Goal: Task Accomplishment & Management: Complete application form

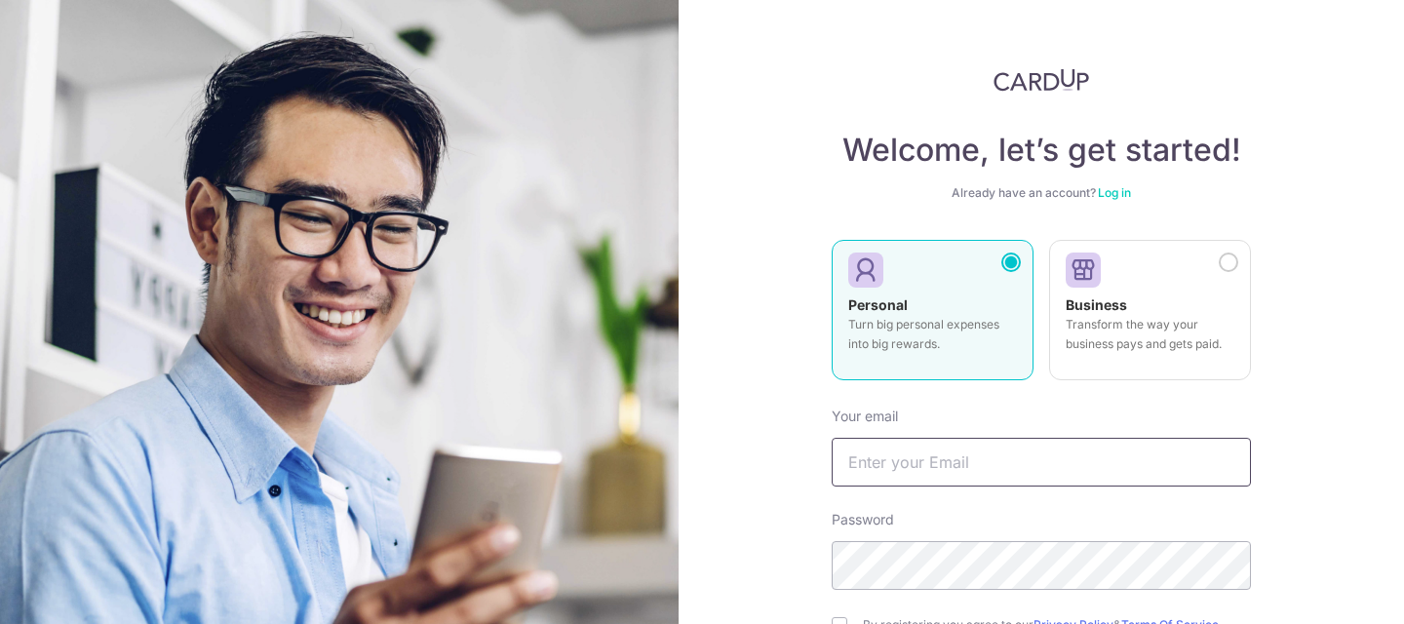
click at [1002, 480] on input "text" at bounding box center [1040, 462] width 419 height 49
type input "[EMAIL_ADDRESS][DOMAIN_NAME]"
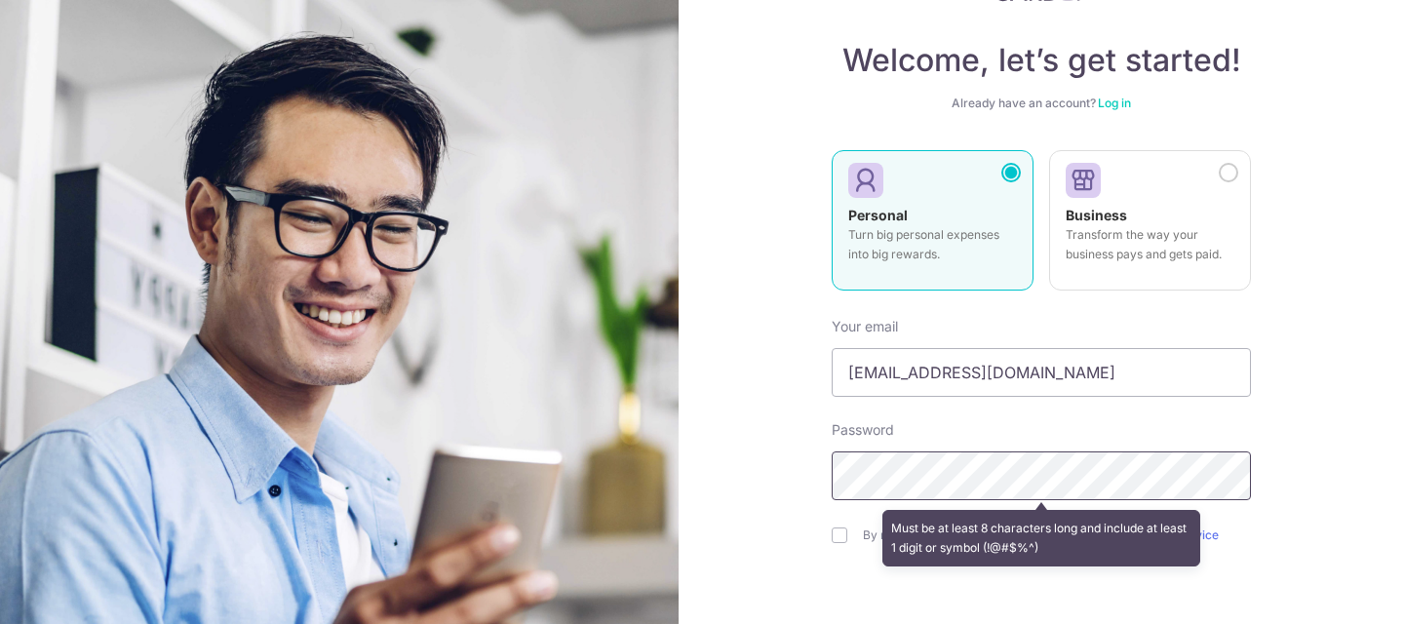
scroll to position [227, 0]
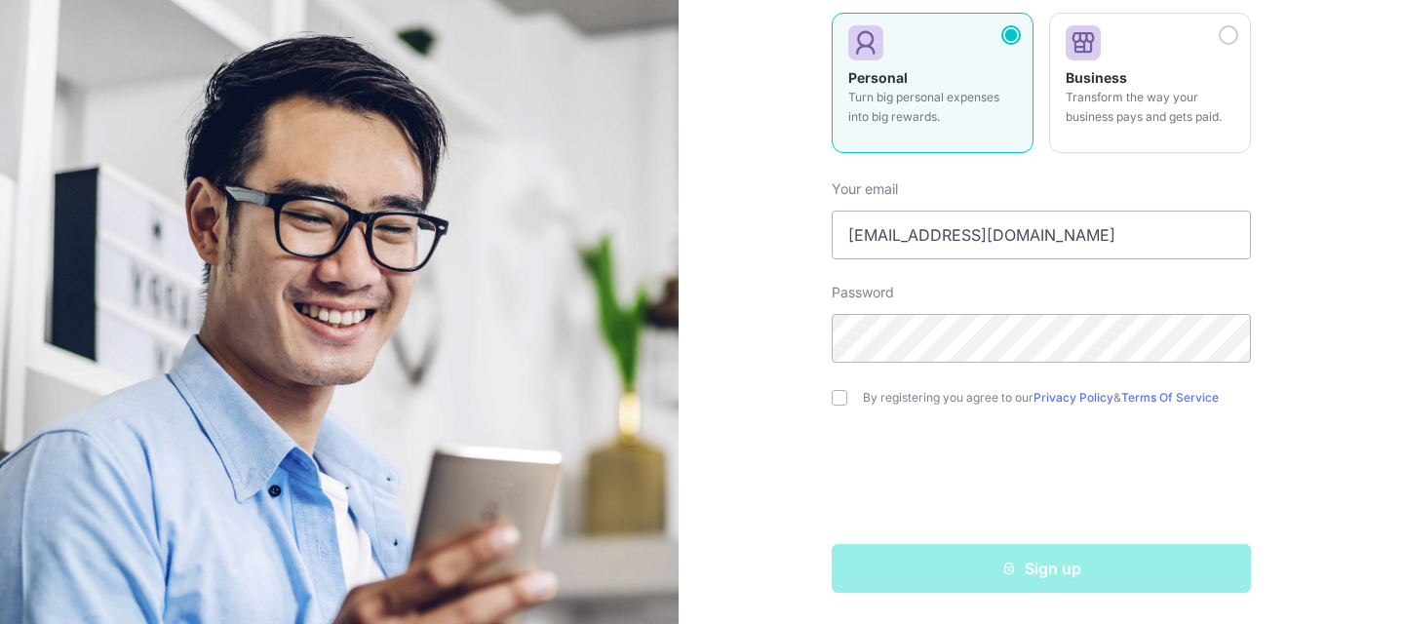
click at [830, 391] on div "Welcome, let’s get started! Already have an account? Log in Personal Turn big p…" at bounding box center [1040, 312] width 725 height 624
click at [847, 399] on div "By registering you agree to our Privacy Policy & Terms Of Service" at bounding box center [1040, 397] width 419 height 23
click at [847, 409] on form "Your email elaine3344@hotmail.com Password By registering you agree to our Priv…" at bounding box center [1040, 379] width 419 height 428
click at [841, 395] on input "checkbox" at bounding box center [839, 398] width 16 height 16
checkbox input "true"
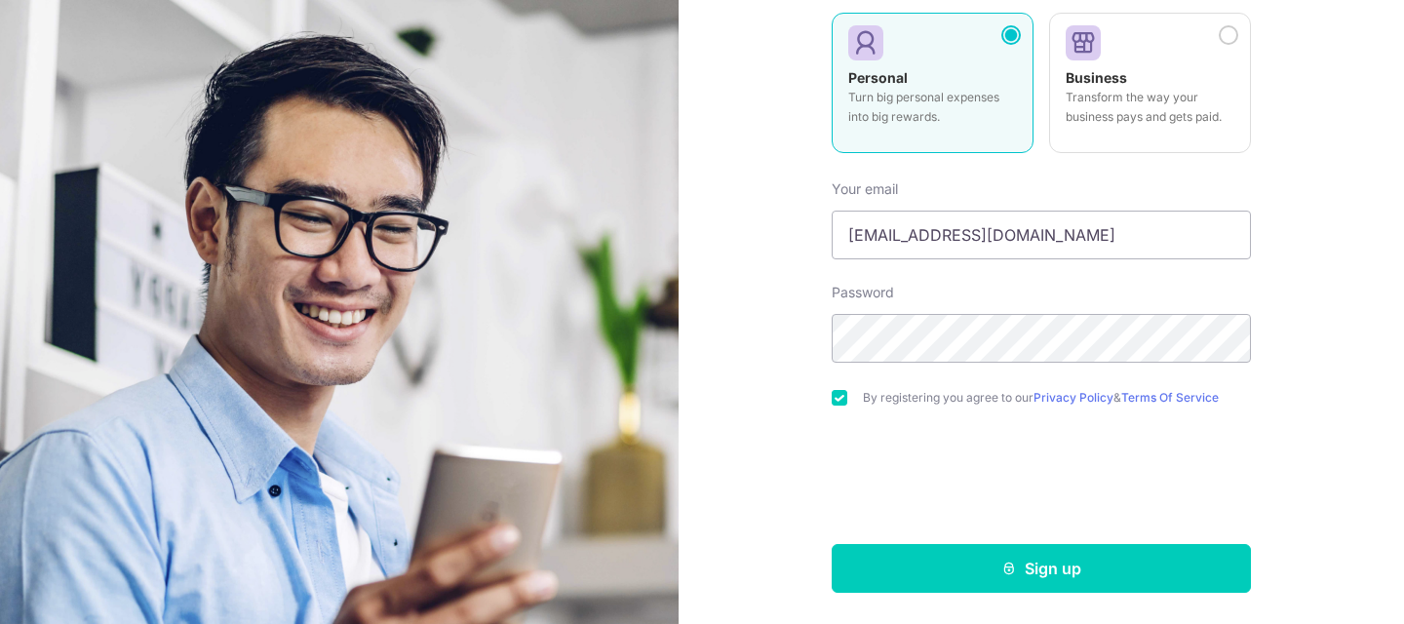
click at [982, 593] on div "Welcome, let’s get started! Already have an account? Log in Personal Turn big p…" at bounding box center [1040, 312] width 725 height 624
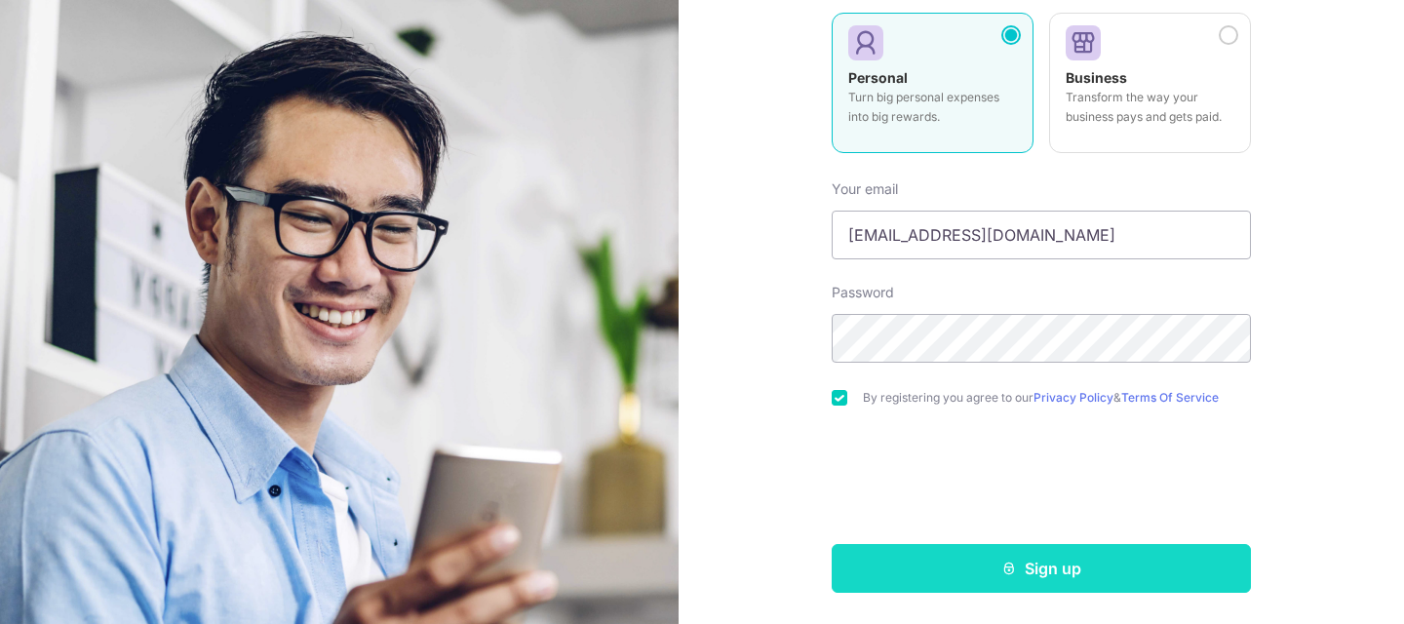
click at [989, 577] on button "Sign up" at bounding box center [1040, 568] width 419 height 49
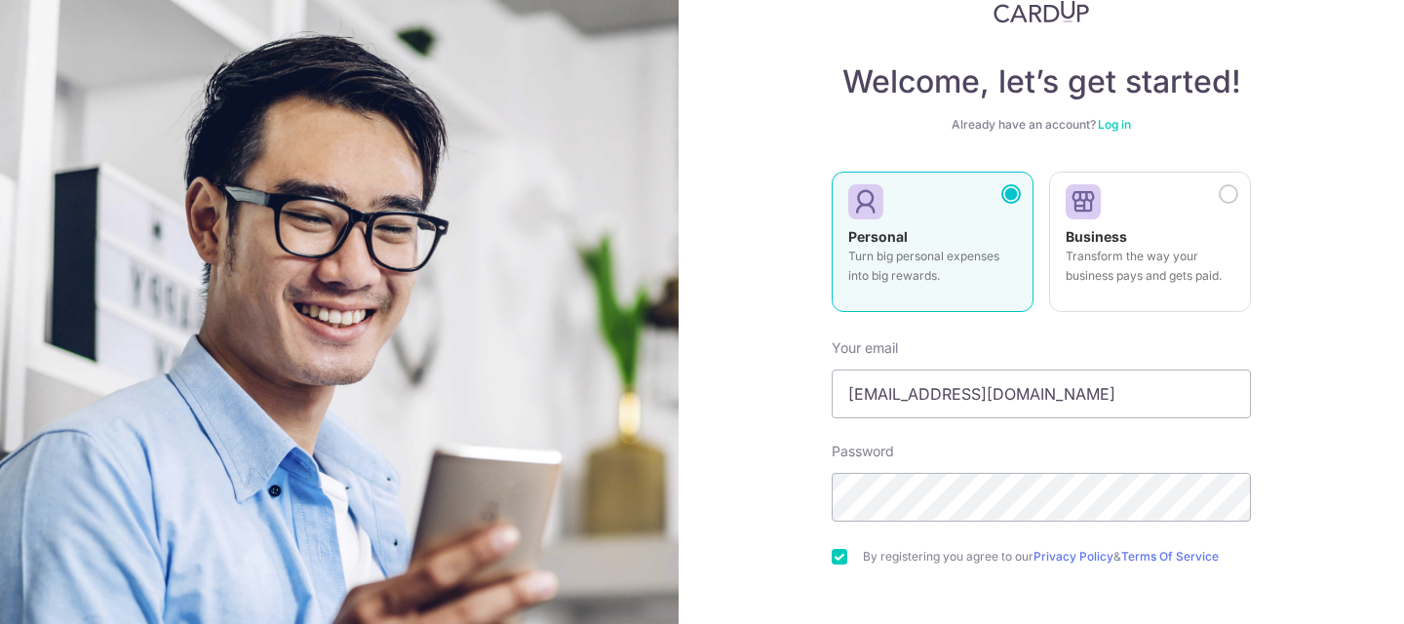
scroll to position [0, 0]
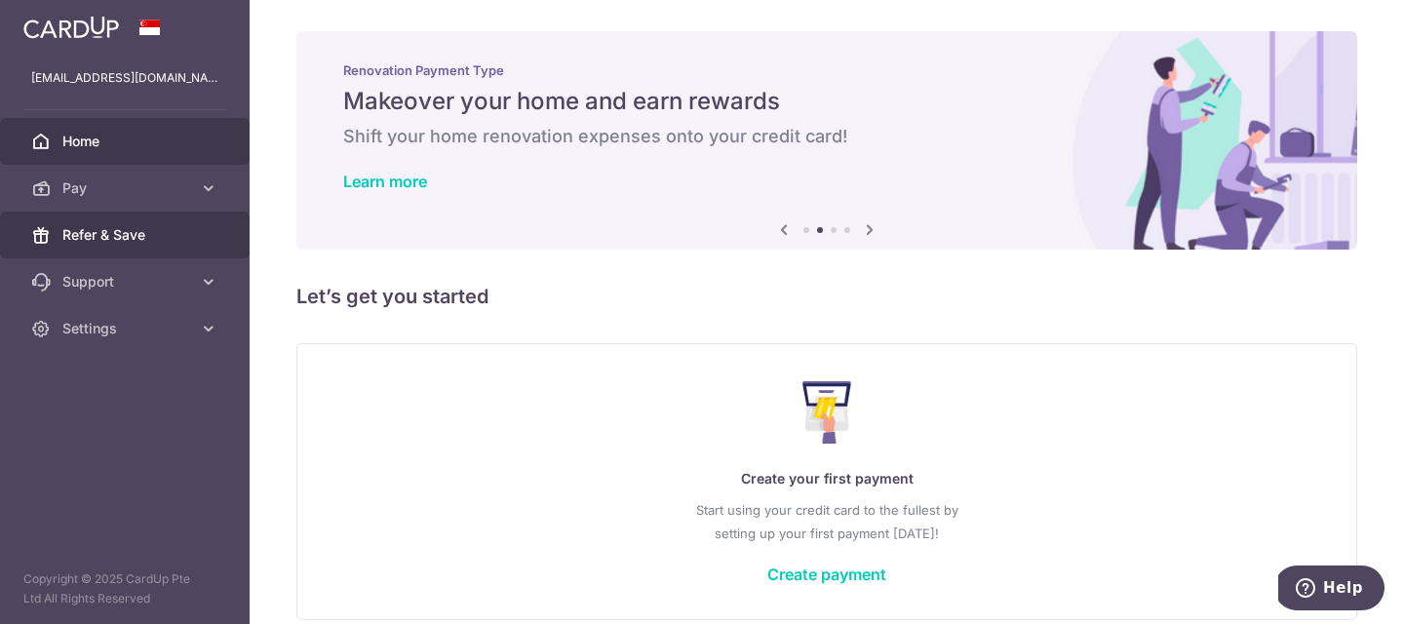
click at [174, 250] on link "Refer & Save" at bounding box center [125, 235] width 250 height 47
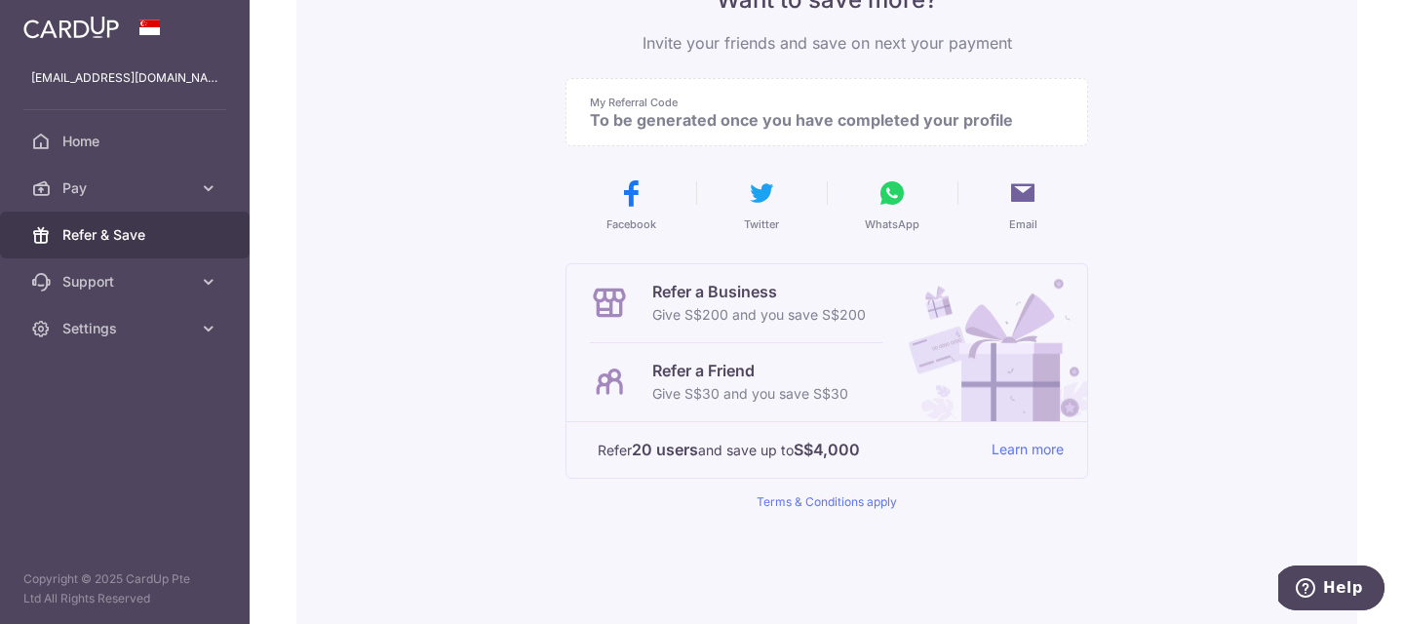
scroll to position [204, 0]
click at [195, 334] on link "Settings" at bounding box center [125, 328] width 250 height 47
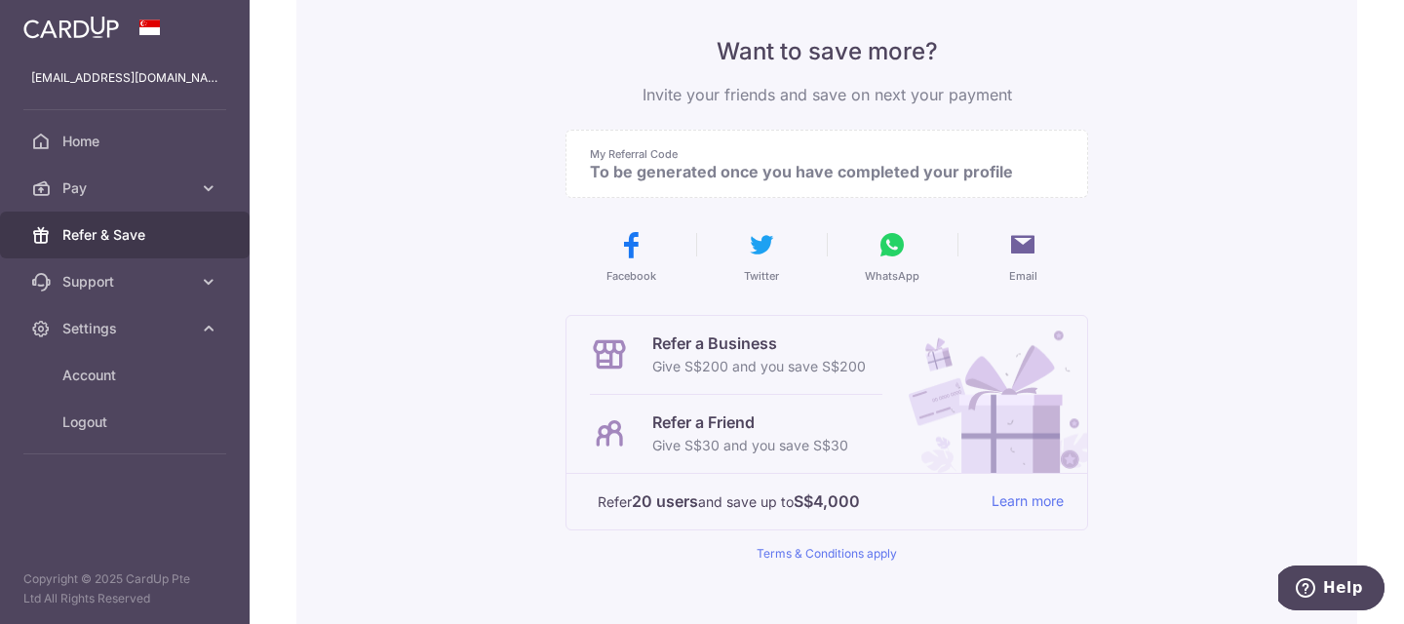
scroll to position [132, 0]
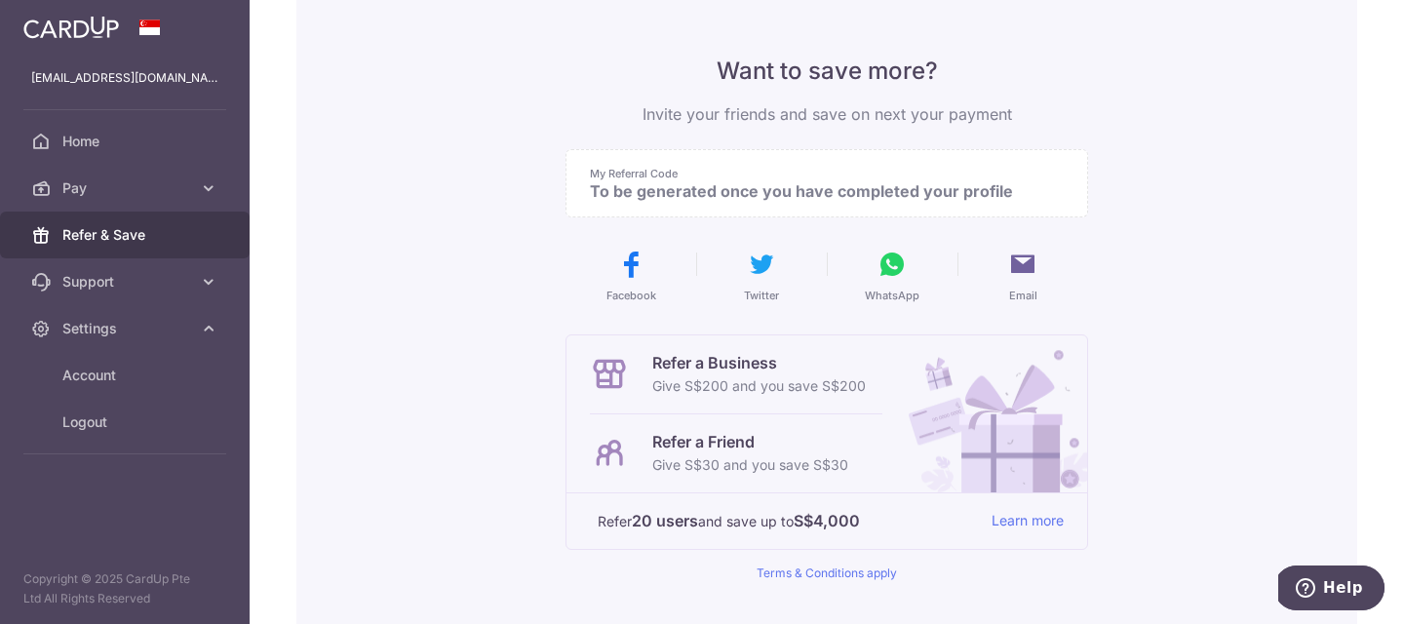
click at [714, 201] on p "To be generated once you have completed your profile" at bounding box center [819, 190] width 458 height 19
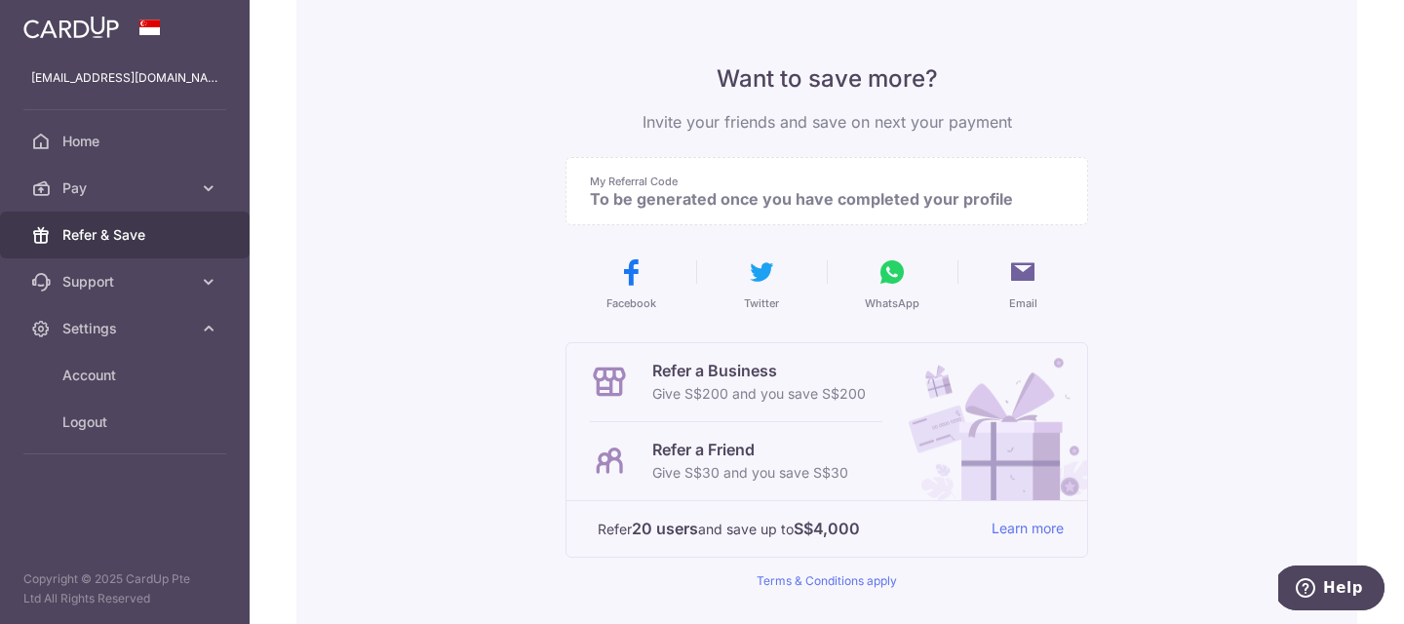
scroll to position [94, 0]
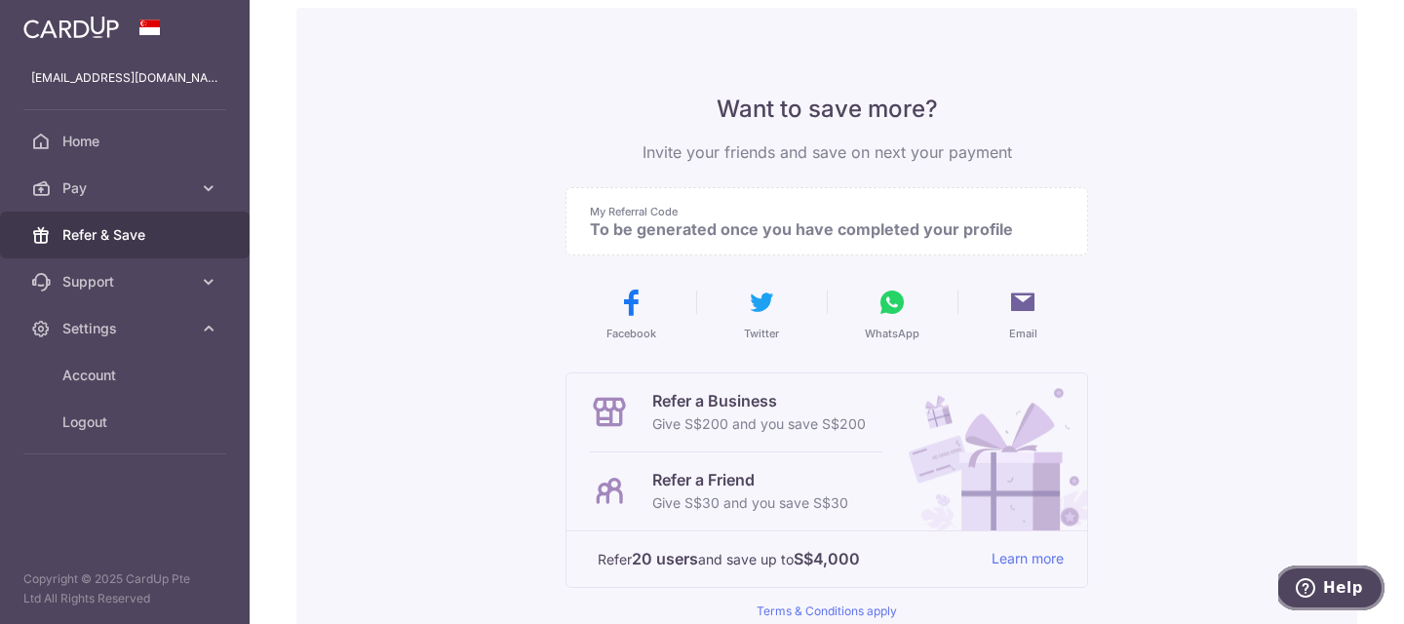
click at [1299, 588] on icon "Help" at bounding box center [1304, 587] width 19 height 19
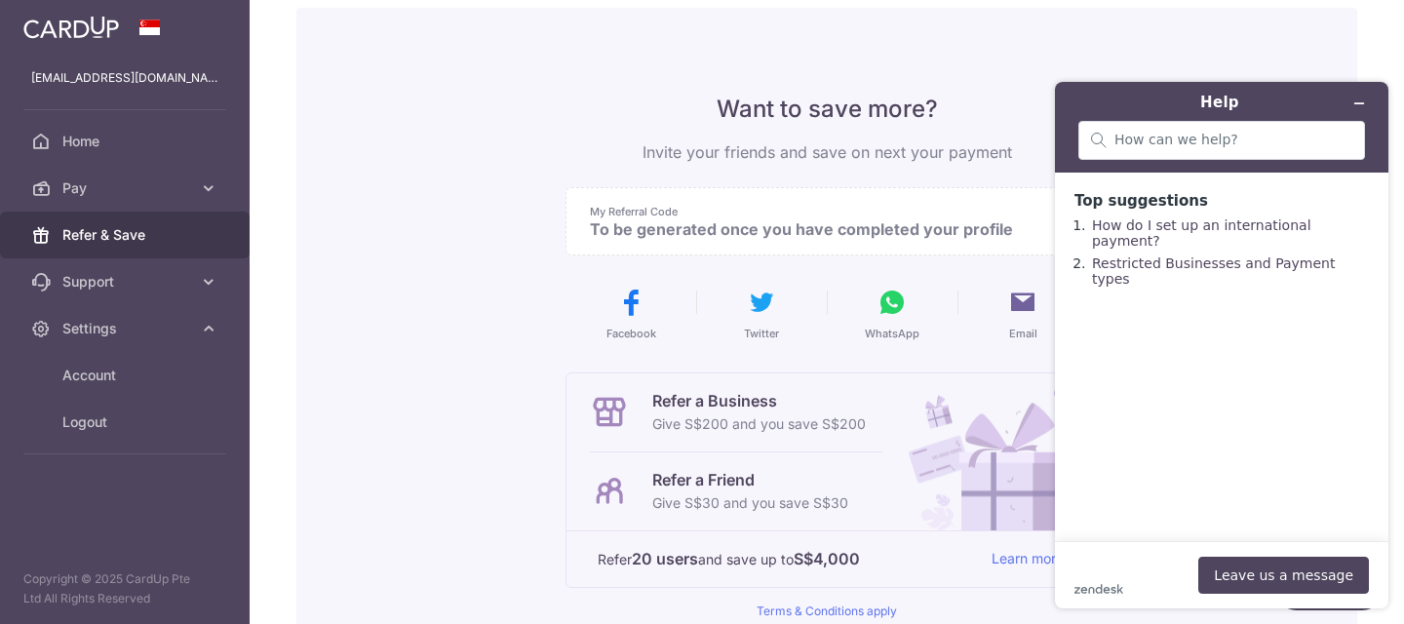
click at [1128, 563] on div "zendesk .cls-1{fill:#03363d;} Leave us a message" at bounding box center [1221, 575] width 294 height 37
click at [1197, 132] on input "search" at bounding box center [1233, 141] width 238 height 18
type input "i"
type input "how do i input referral code?"
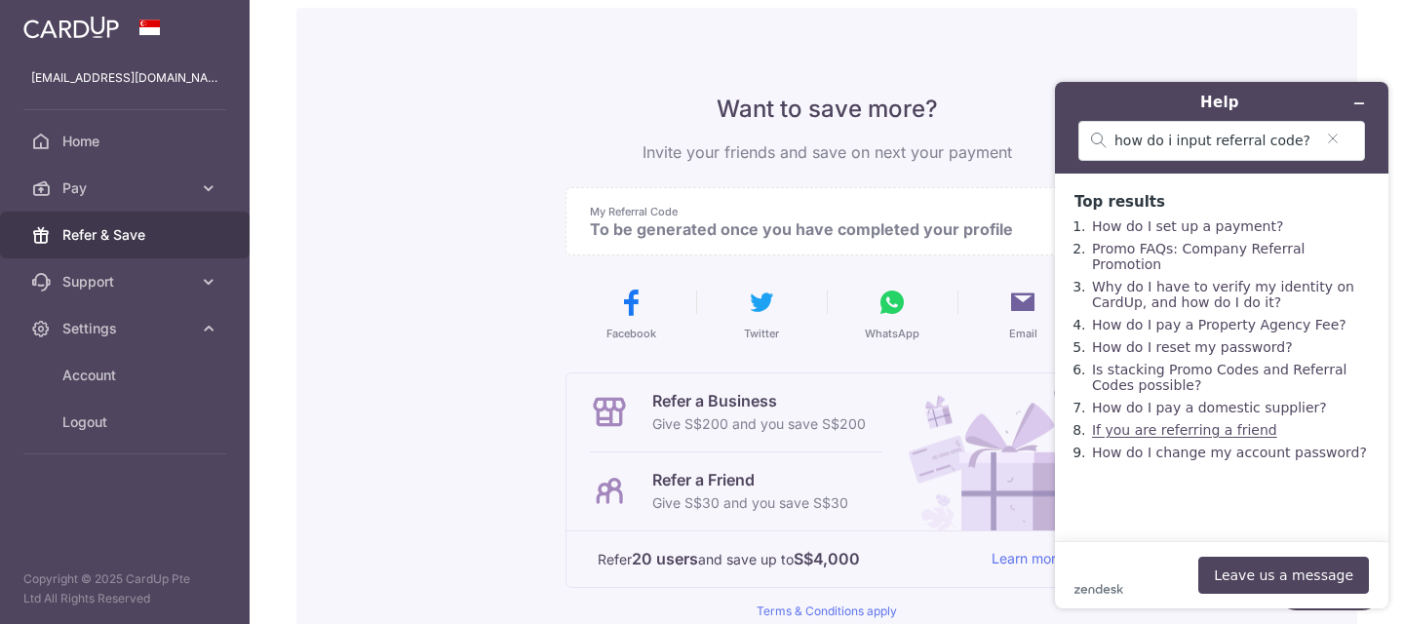
click at [1204, 422] on link "If you are referring a friend" at bounding box center [1184, 430] width 185 height 16
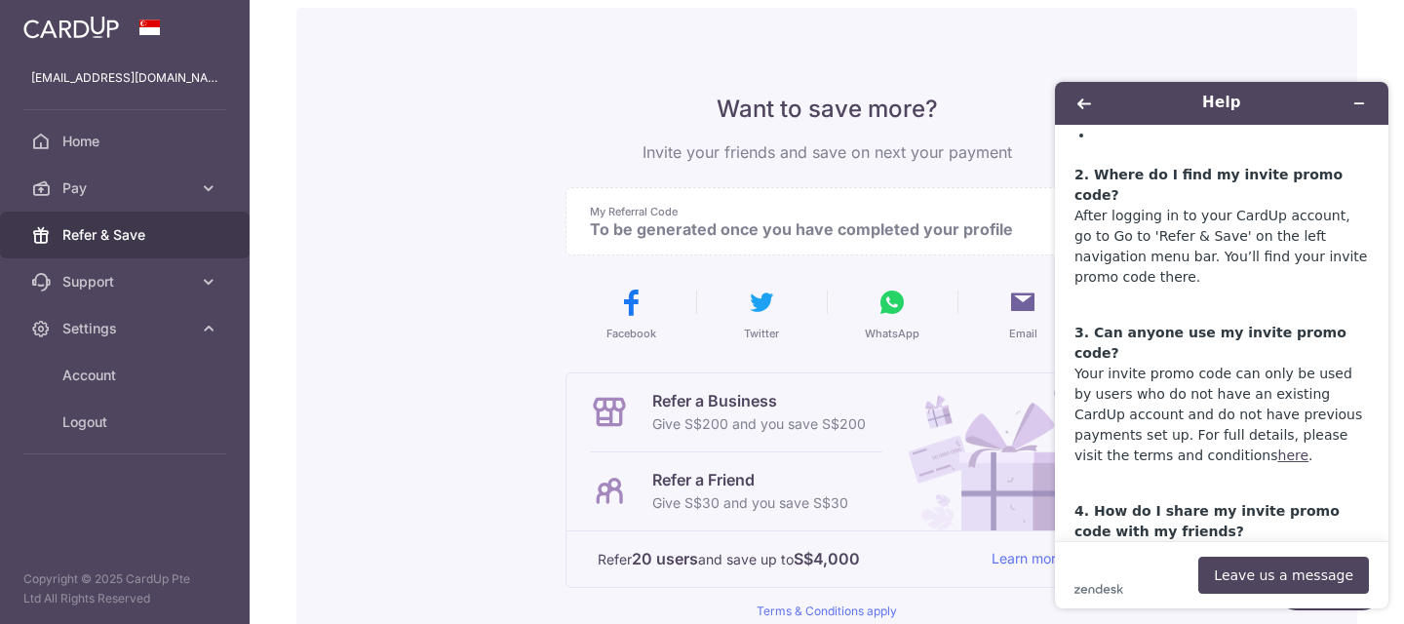
scroll to position [853, 0]
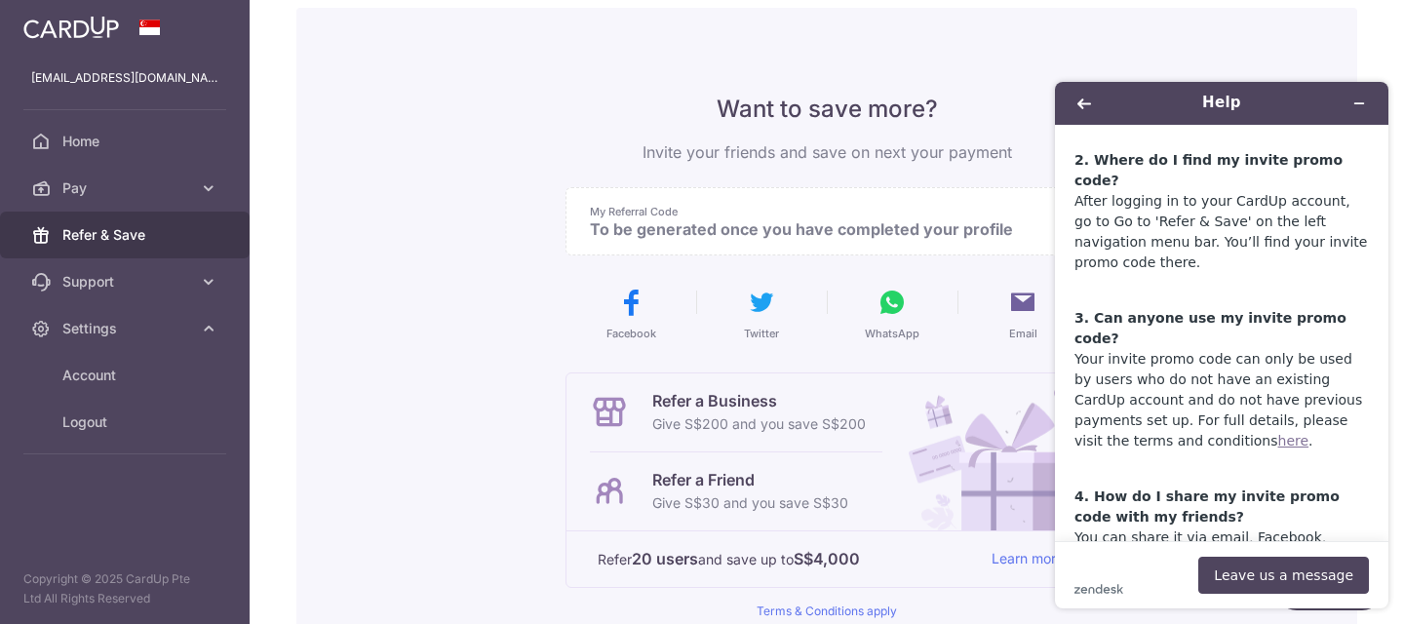
click at [1278, 433] on link "here" at bounding box center [1293, 441] width 31 height 16
click at [1189, 366] on p "3. Can anyone use my invite promo code? Your invite promo code can only be used…" at bounding box center [1221, 379] width 294 height 143
click at [1278, 433] on link "here" at bounding box center [1293, 441] width 31 height 16
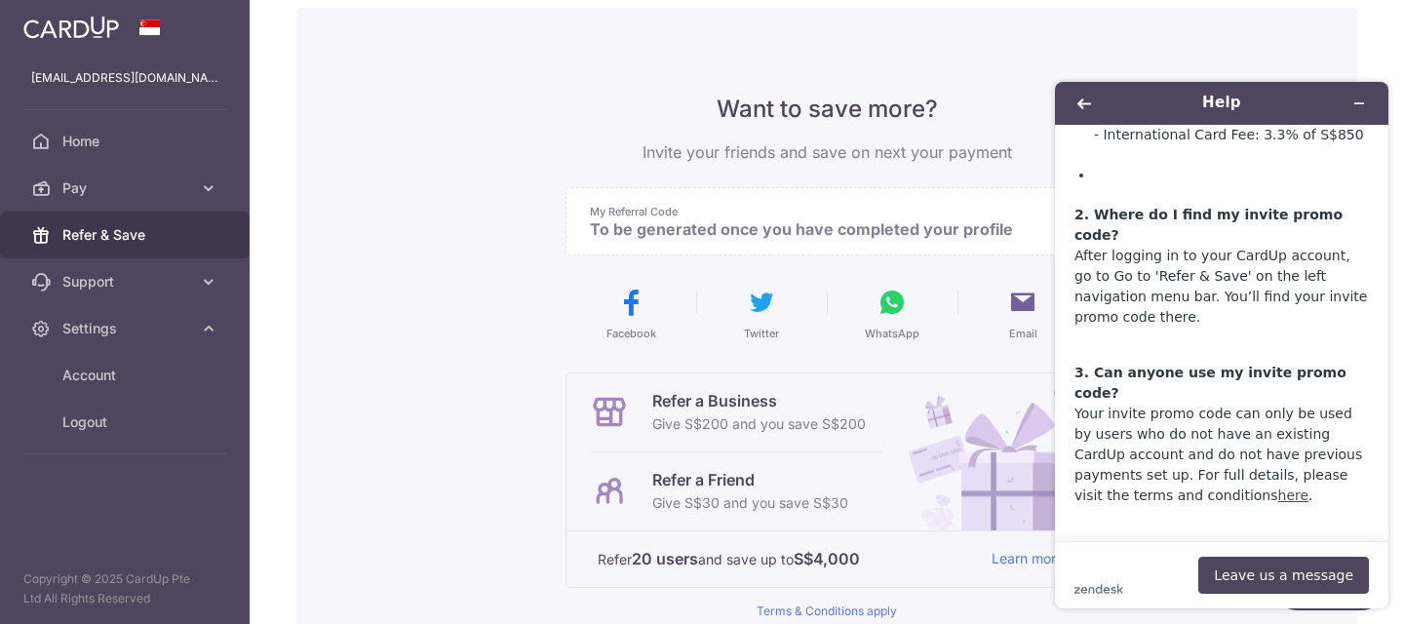
scroll to position [800, 0]
click at [991, 560] on link "Learn more" at bounding box center [1027, 559] width 72 height 24
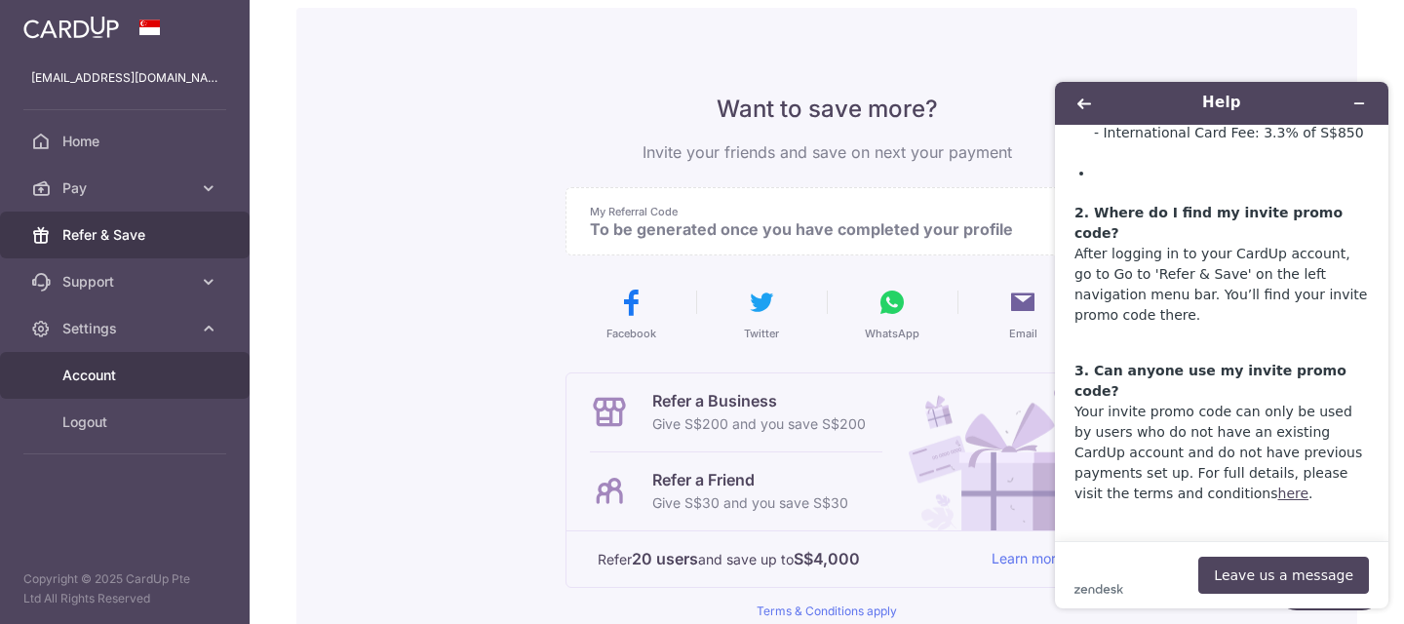
click at [160, 376] on span "Account" at bounding box center [126, 375] width 129 height 19
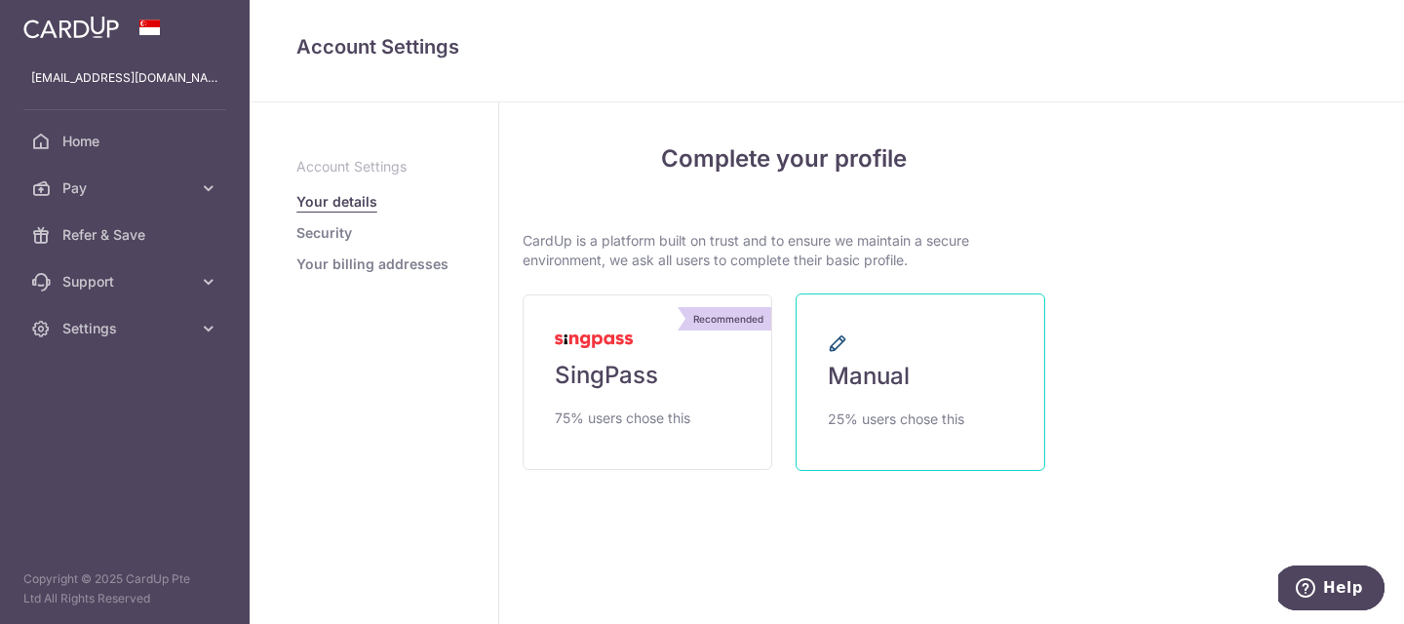
click at [858, 407] on span "25% users chose this" at bounding box center [896, 418] width 136 height 23
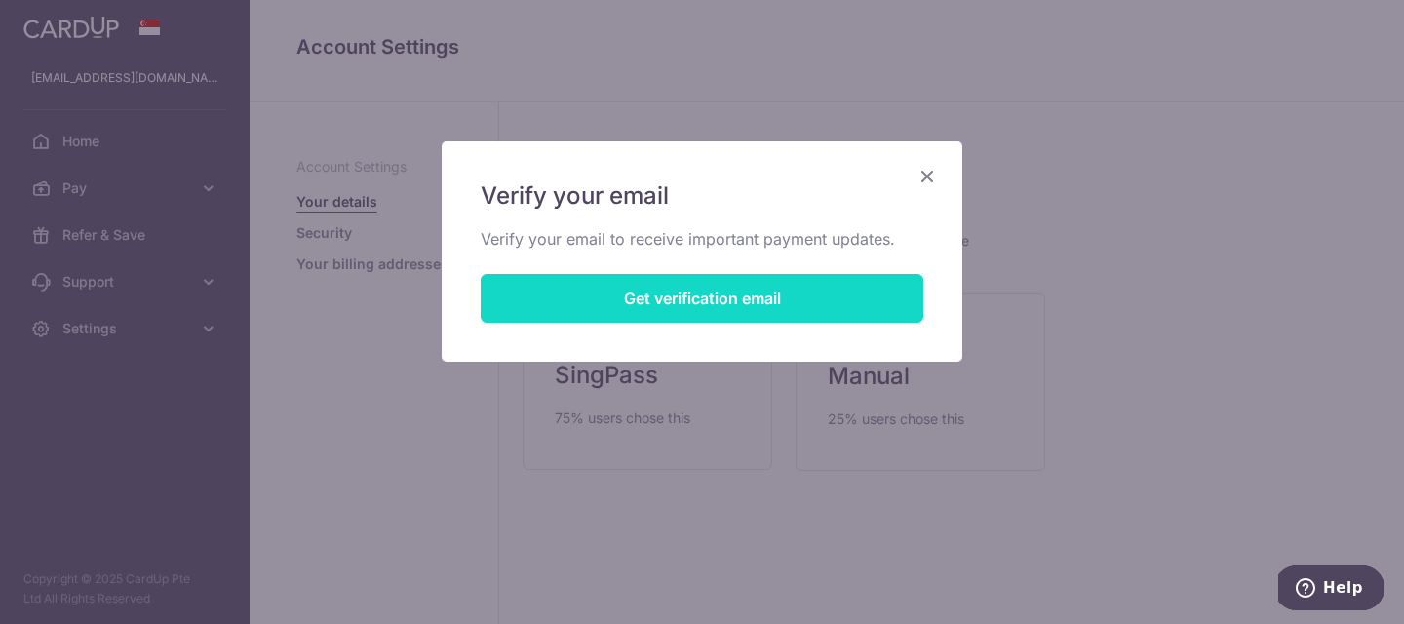
click at [780, 290] on button "Get verification email" at bounding box center [702, 298] width 443 height 49
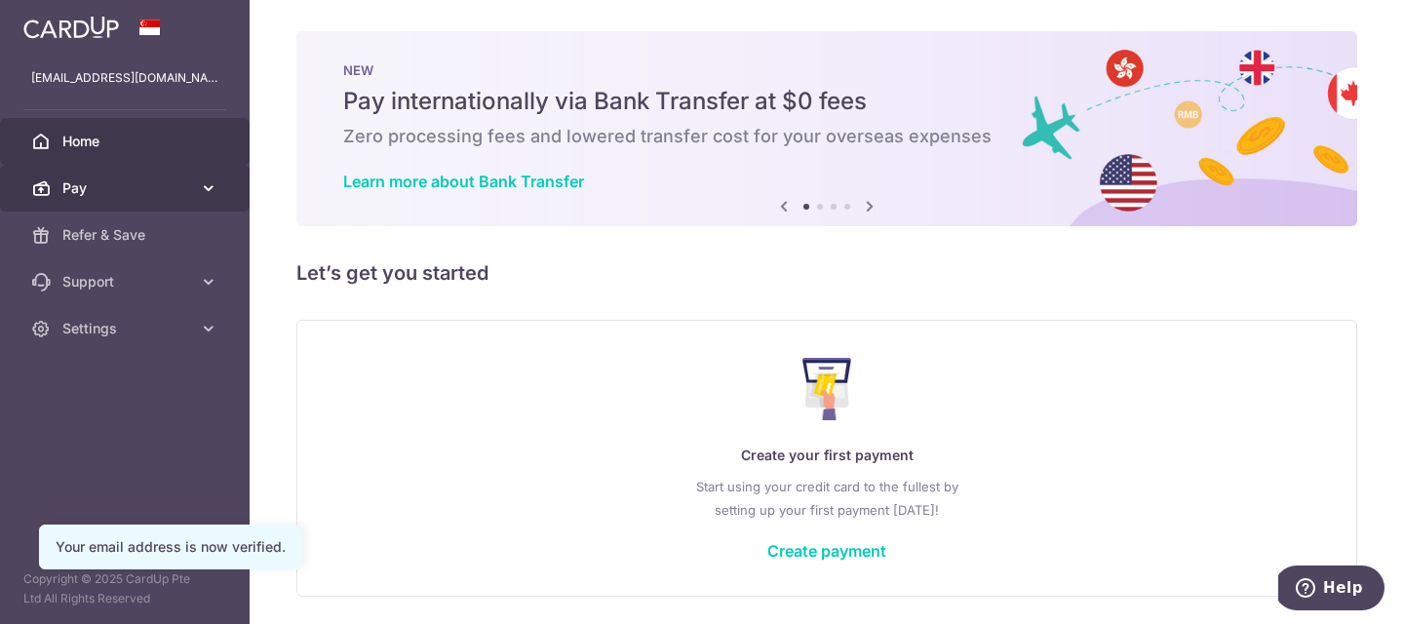
click at [204, 189] on icon at bounding box center [208, 187] width 19 height 19
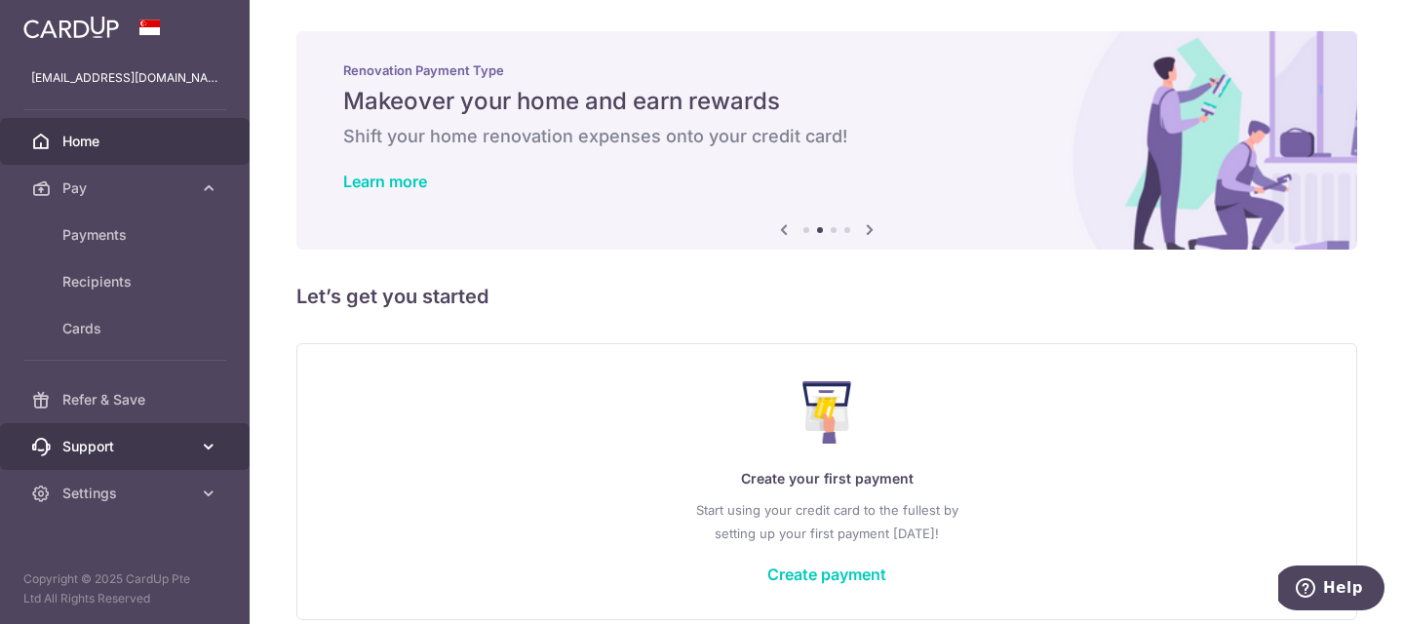
click at [212, 445] on icon at bounding box center [208, 446] width 19 height 19
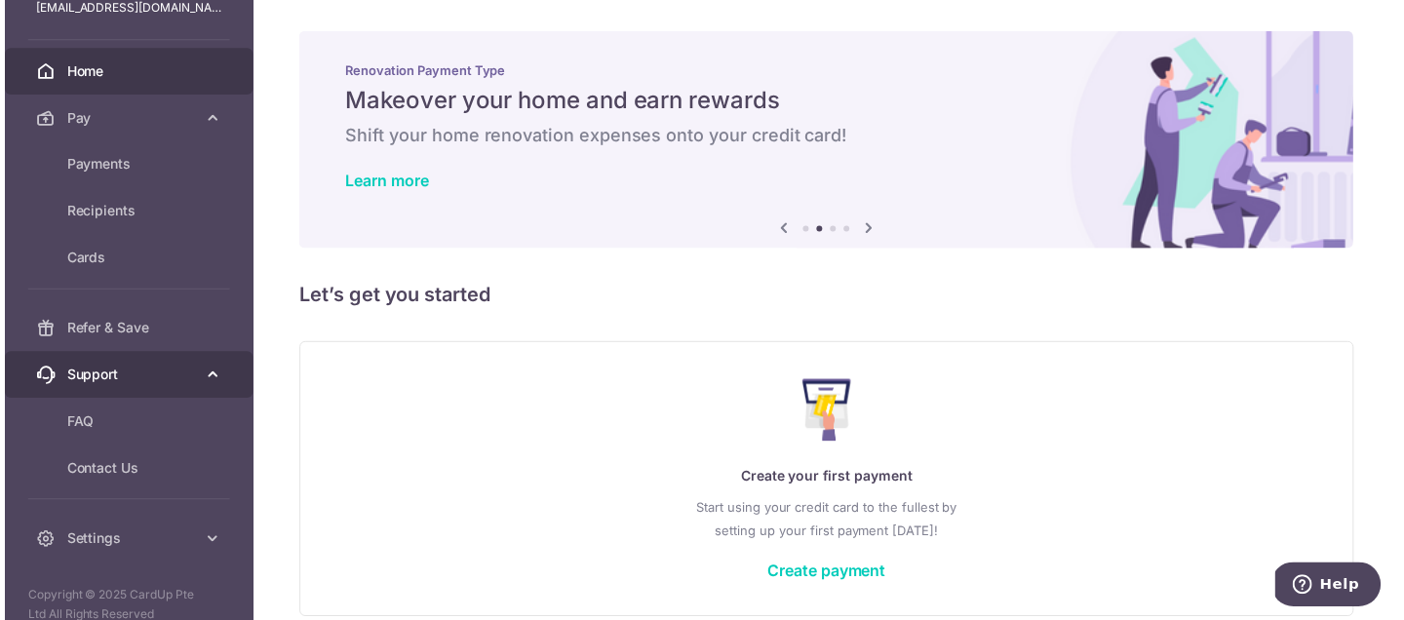
scroll to position [89, 0]
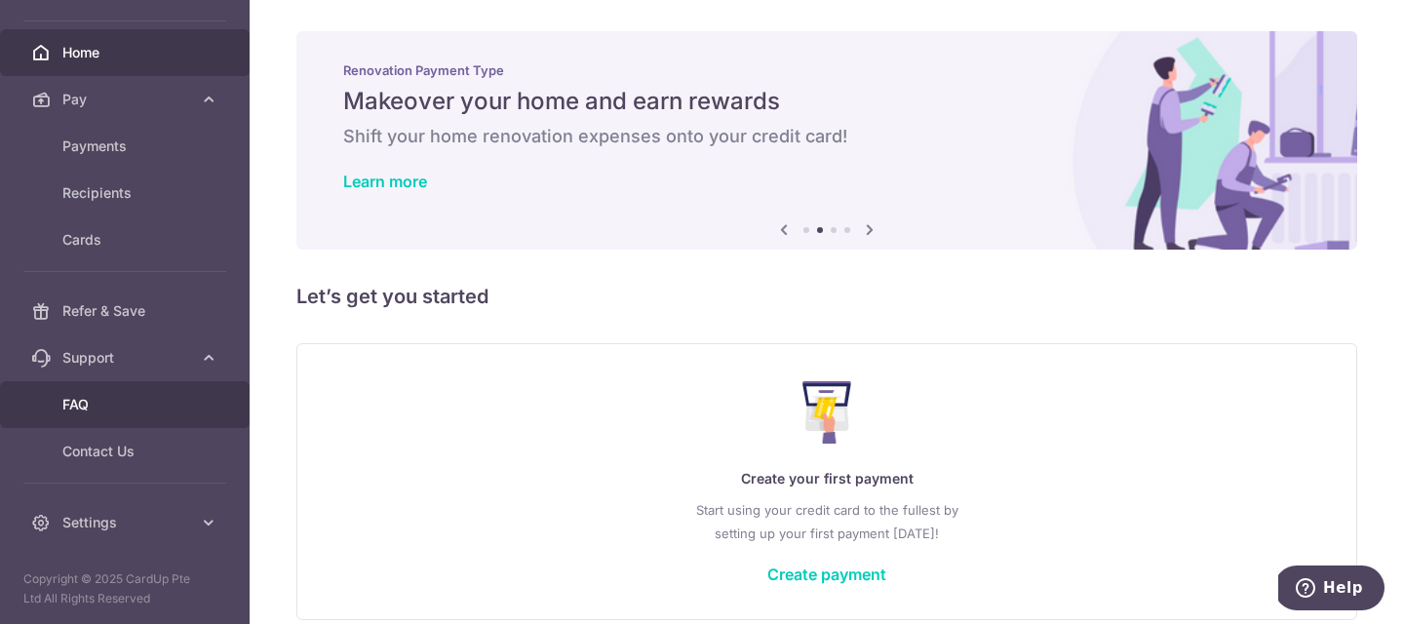
click at [81, 419] on link "FAQ" at bounding box center [125, 404] width 250 height 47
